Goal: Transaction & Acquisition: Obtain resource

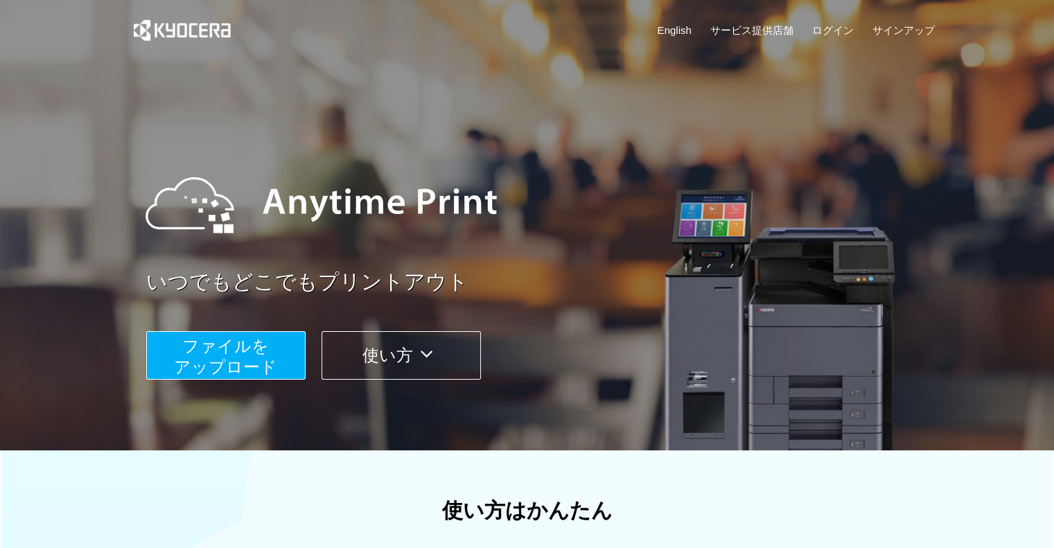
click at [284, 357] on button "ファイルを ​​アップロード" at bounding box center [225, 355] width 159 height 49
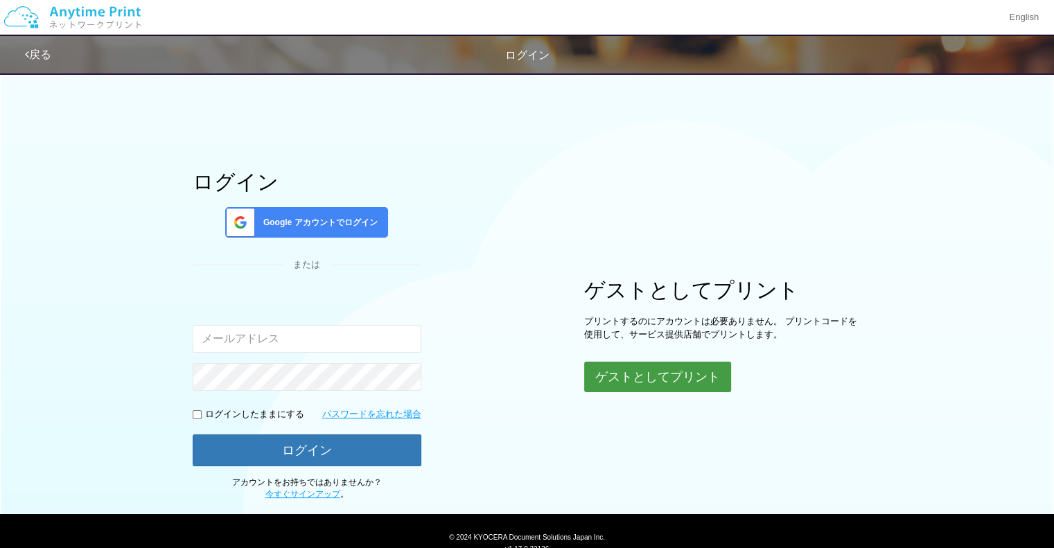
click at [625, 361] on div "ゲストとしてプリント プリントするのにアカウントは必要ありません。 プリントコードを使用して、サービス提供店舗でプリントします。 ゲストとしてプリント" at bounding box center [722, 336] width 277 height 114
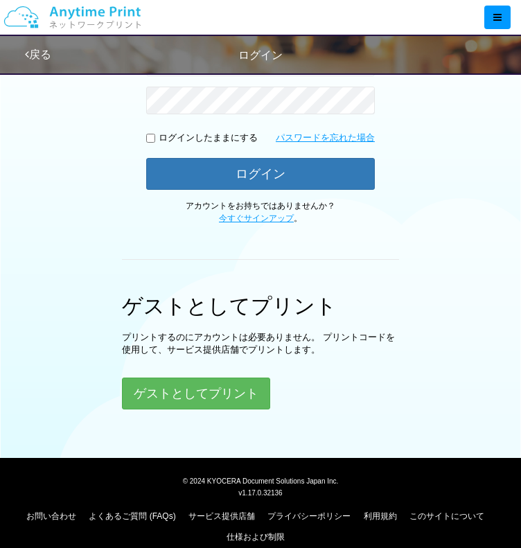
scroll to position [294, 0]
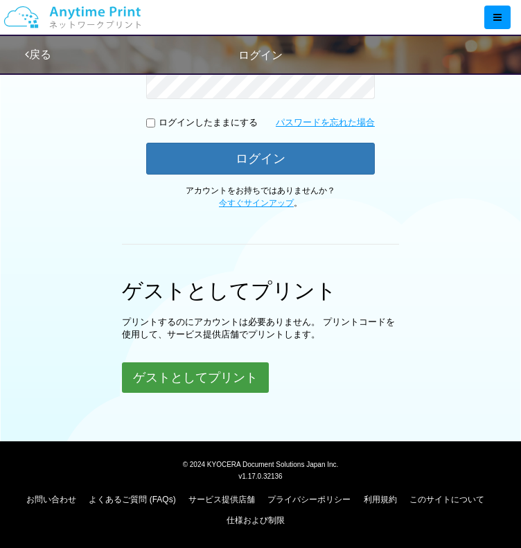
click at [199, 374] on button "ゲストとしてプリント" at bounding box center [195, 377] width 147 height 30
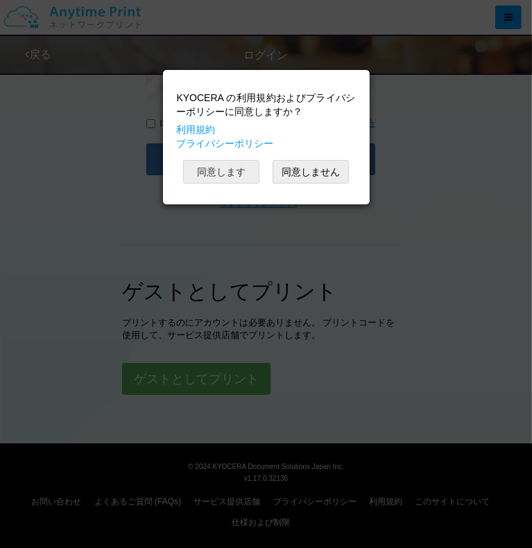
click at [225, 176] on button "同意します" at bounding box center [221, 172] width 76 height 24
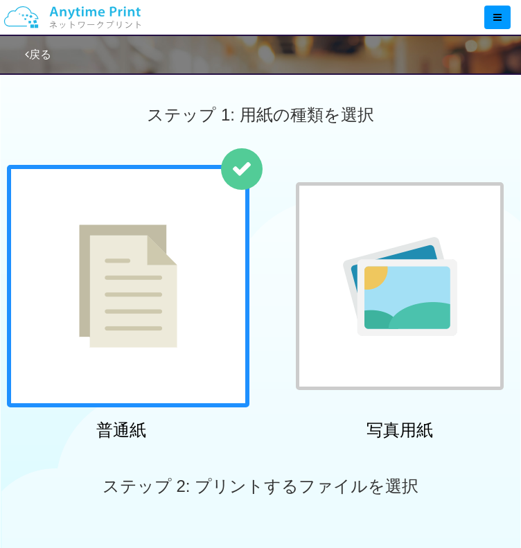
click at [186, 267] on div at bounding box center [128, 286] width 243 height 243
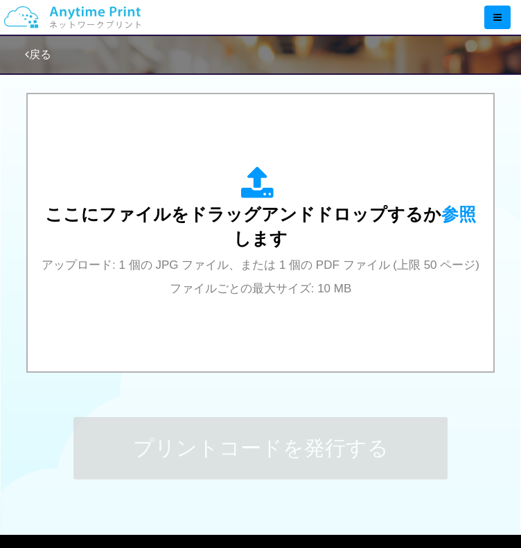
scroll to position [452, 0]
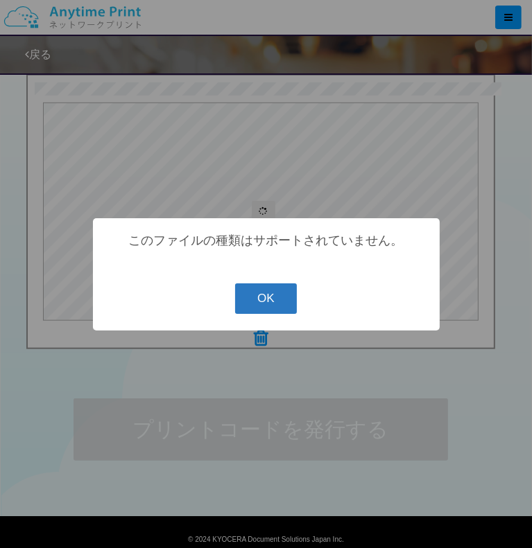
click at [247, 291] on button "OK" at bounding box center [266, 298] width 62 height 30
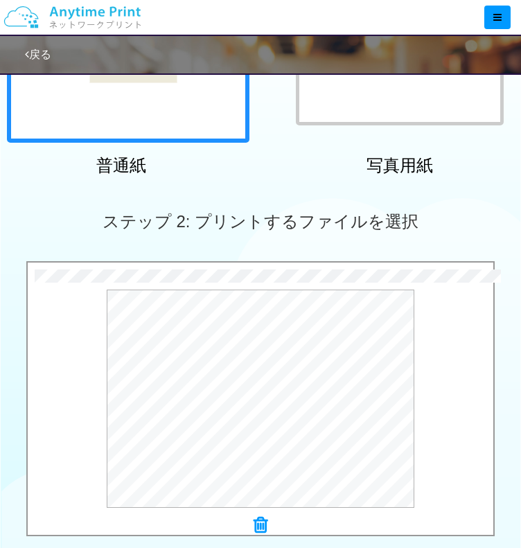
scroll to position [527, 0]
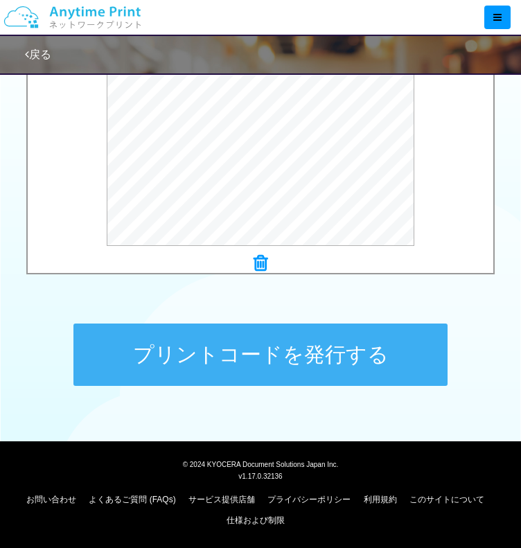
click at [288, 352] on button "プリントコードを発行する" at bounding box center [260, 355] width 374 height 62
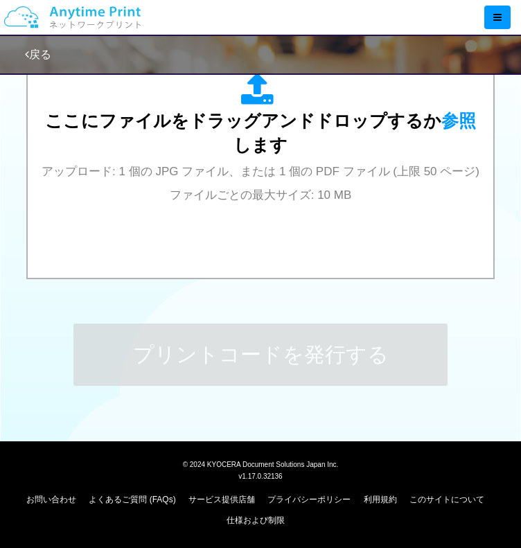
scroll to position [0, 0]
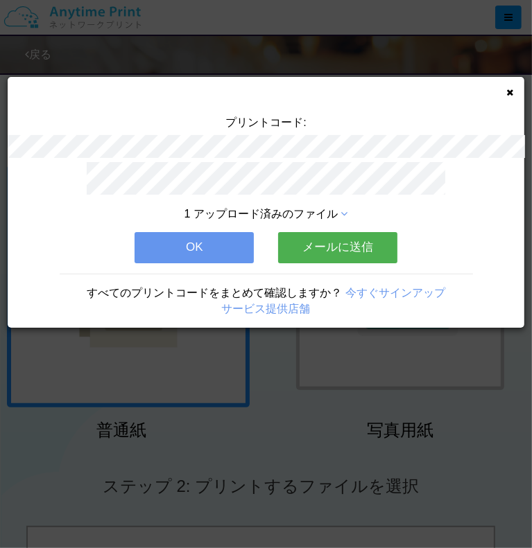
click at [198, 245] on button "OK" at bounding box center [193, 247] width 119 height 30
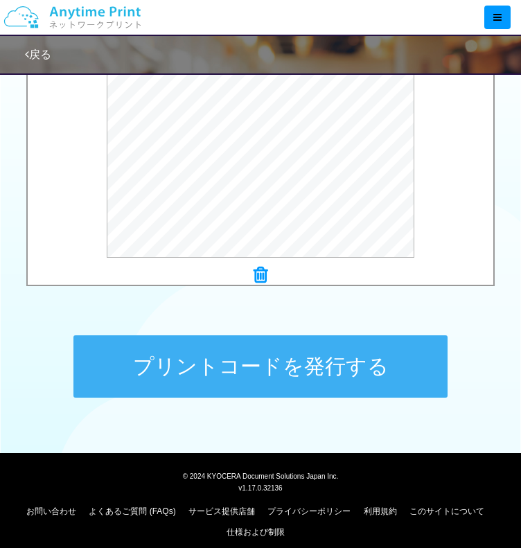
scroll to position [527, 0]
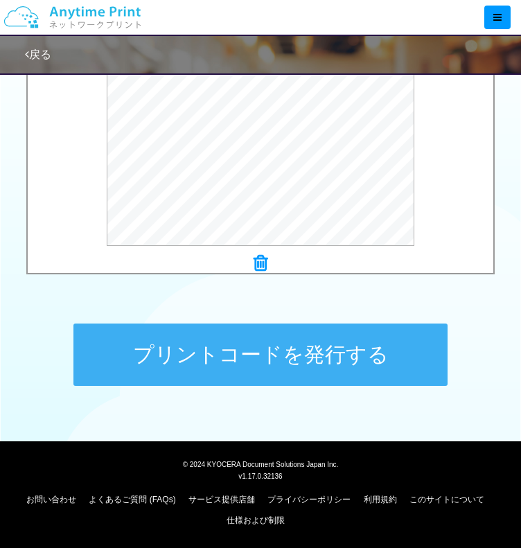
click at [199, 371] on button "プリントコードを発行する" at bounding box center [260, 355] width 374 height 62
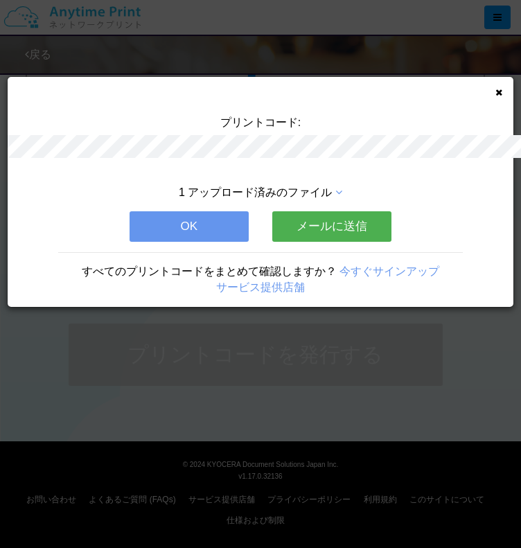
scroll to position [0, 0]
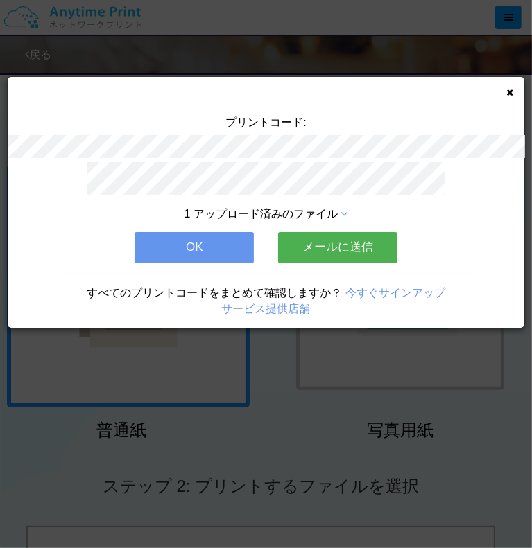
click at [179, 247] on button "OK" at bounding box center [193, 247] width 119 height 30
